Goal: Book appointment/travel/reservation

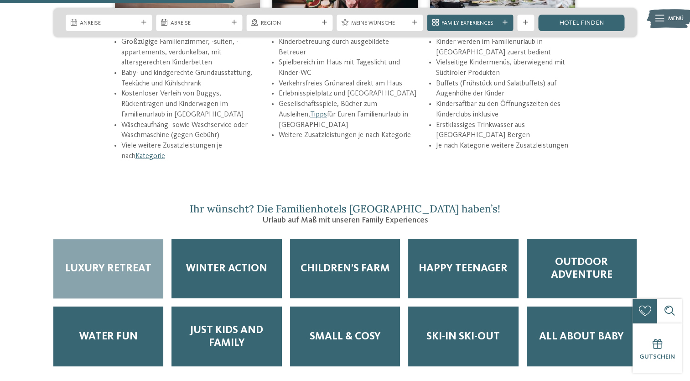
scroll to position [1323, 0]
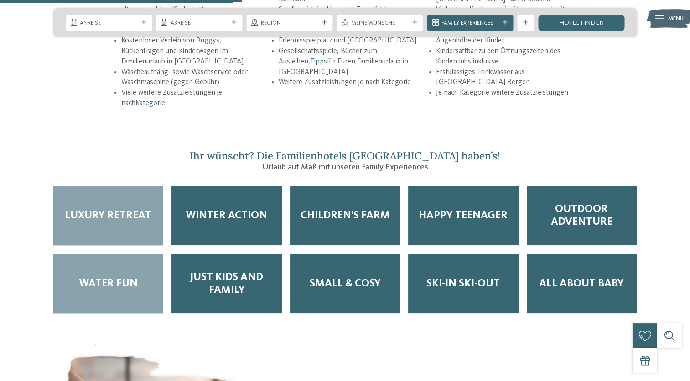
click at [95, 261] on div "Water Fun" at bounding box center [108, 283] width 110 height 60
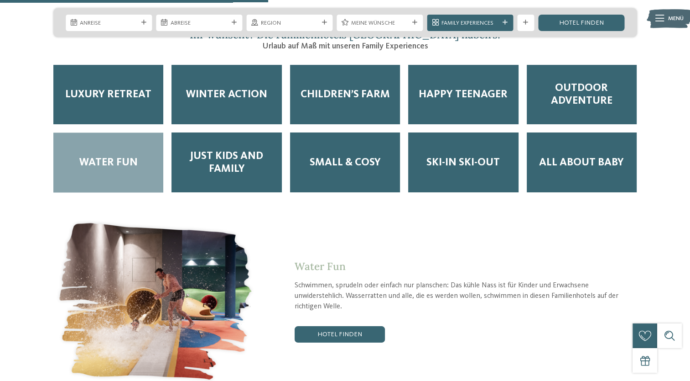
scroll to position [1460, 0]
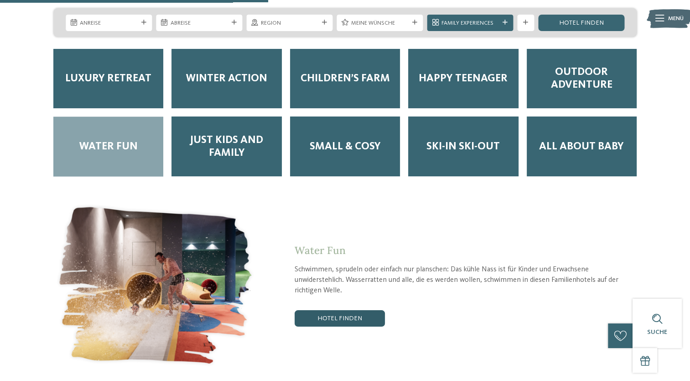
click at [358, 310] on link "Hotel finden" at bounding box center [340, 318] width 90 height 16
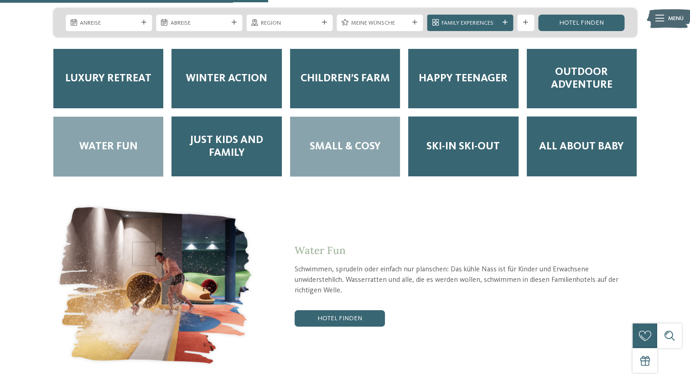
click at [343, 124] on div "Small & Cosy" at bounding box center [345, 146] width 110 height 60
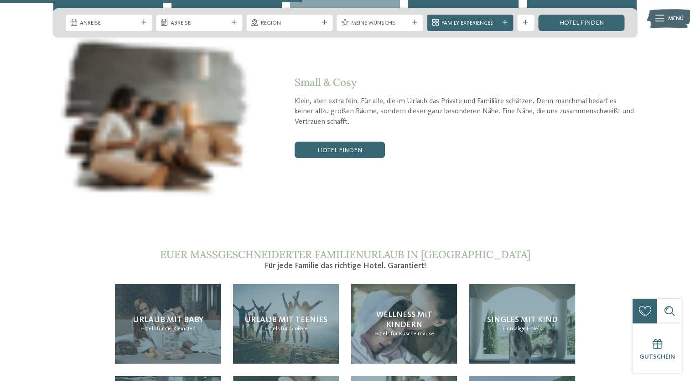
scroll to position [1643, 0]
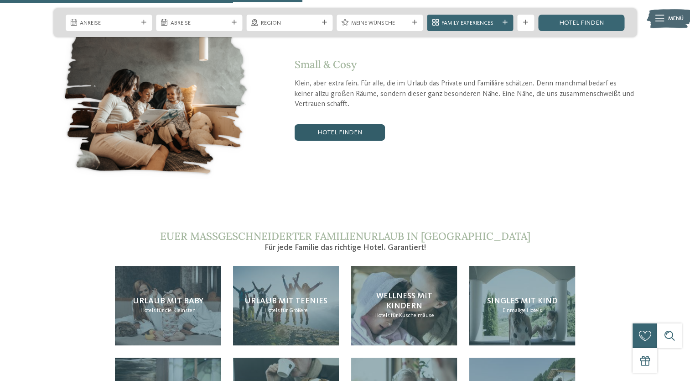
click at [353, 124] on link "Hotel finden" at bounding box center [340, 132] width 90 height 16
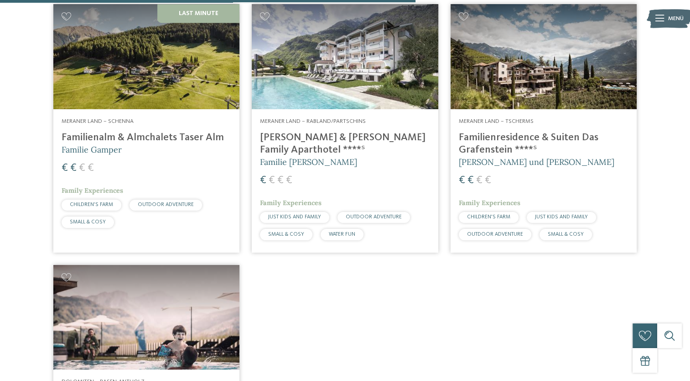
scroll to position [932, 0]
